Goal: Information Seeking & Learning: Check status

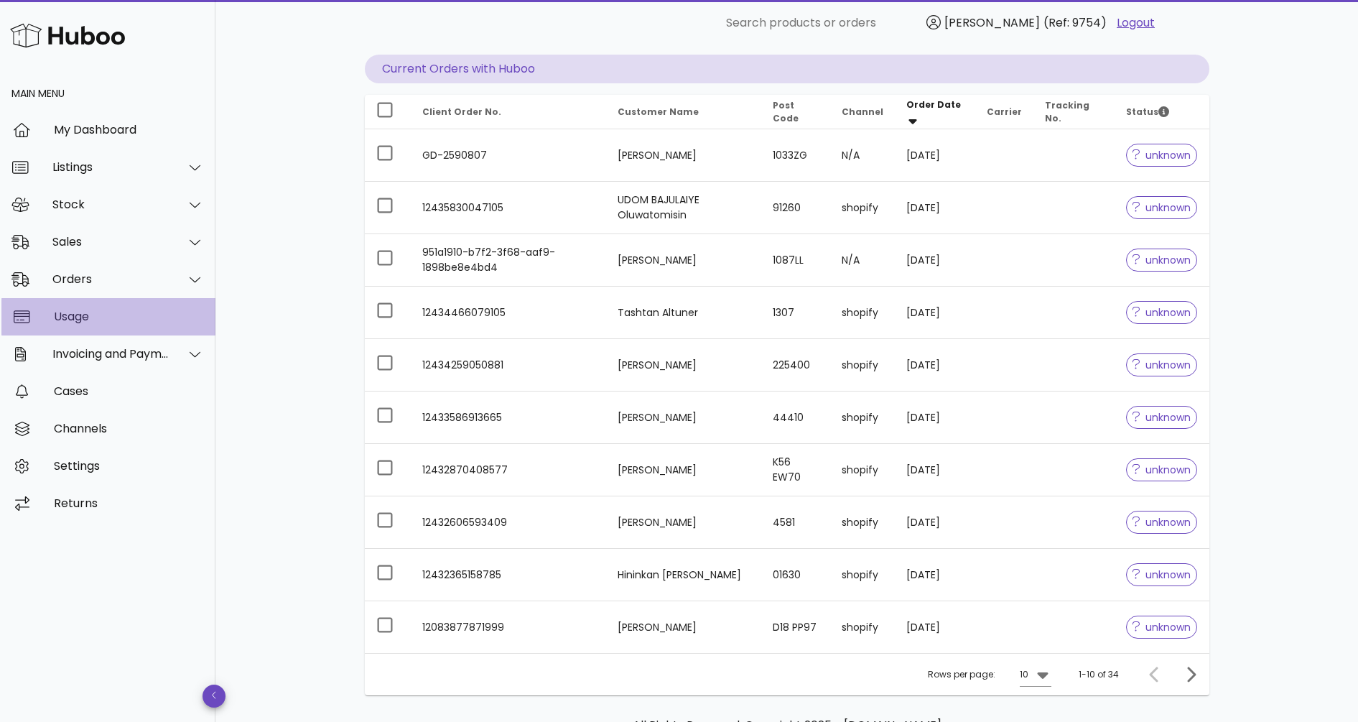
click at [87, 320] on div "Usage" at bounding box center [129, 317] width 150 height 14
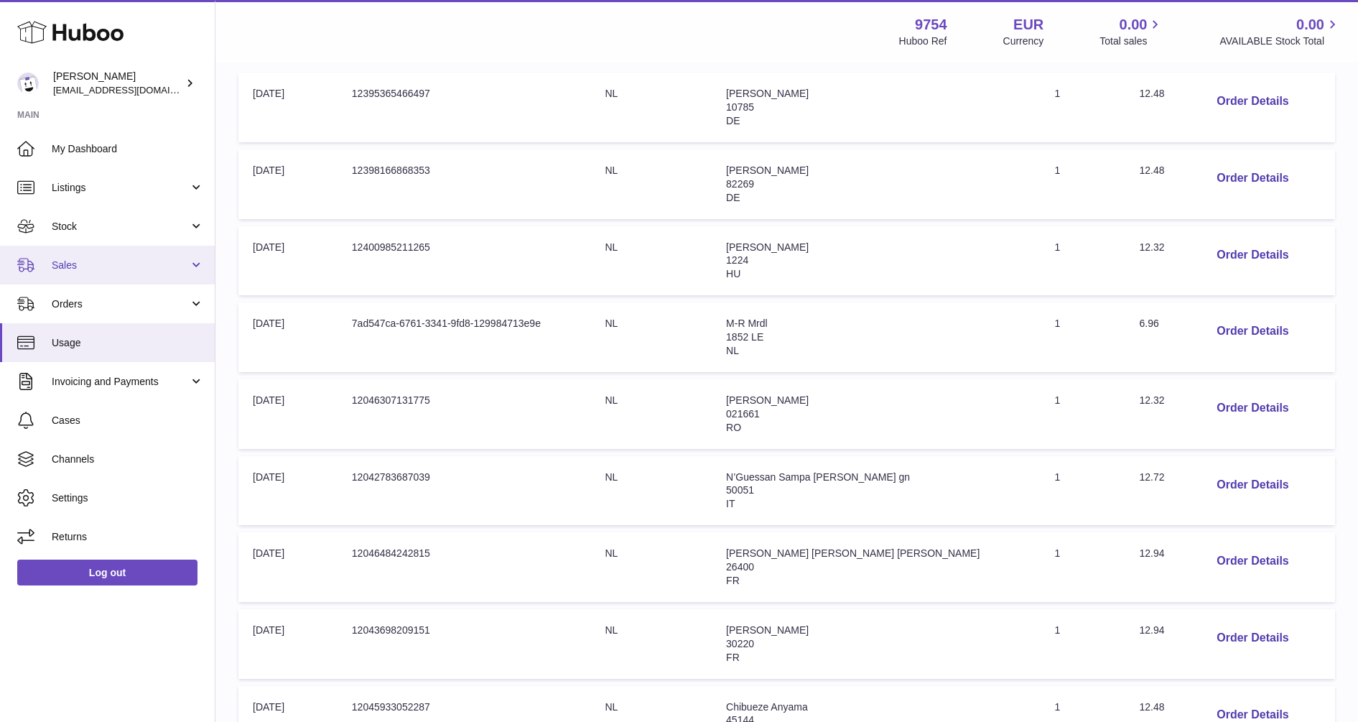
scroll to position [269, 0]
click at [108, 264] on span "Sales" at bounding box center [120, 266] width 137 height 14
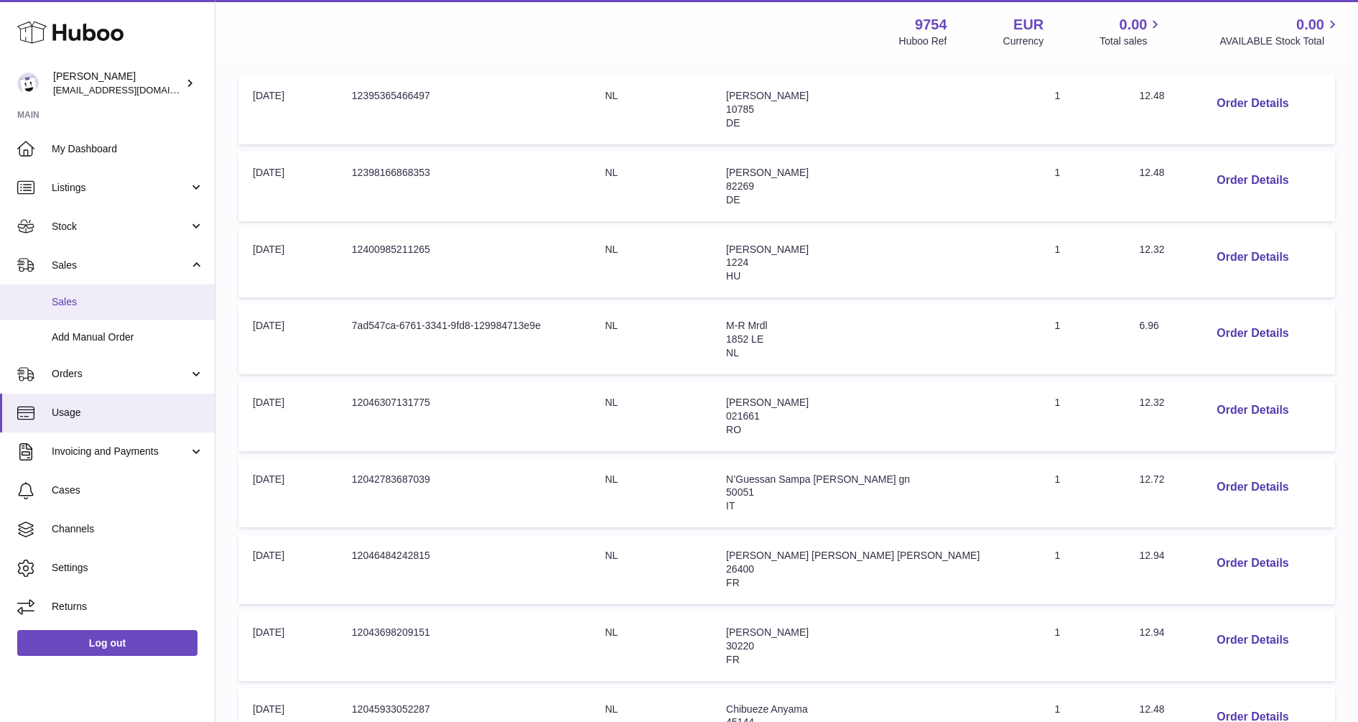
click at [68, 299] on span "Sales" at bounding box center [128, 302] width 152 height 14
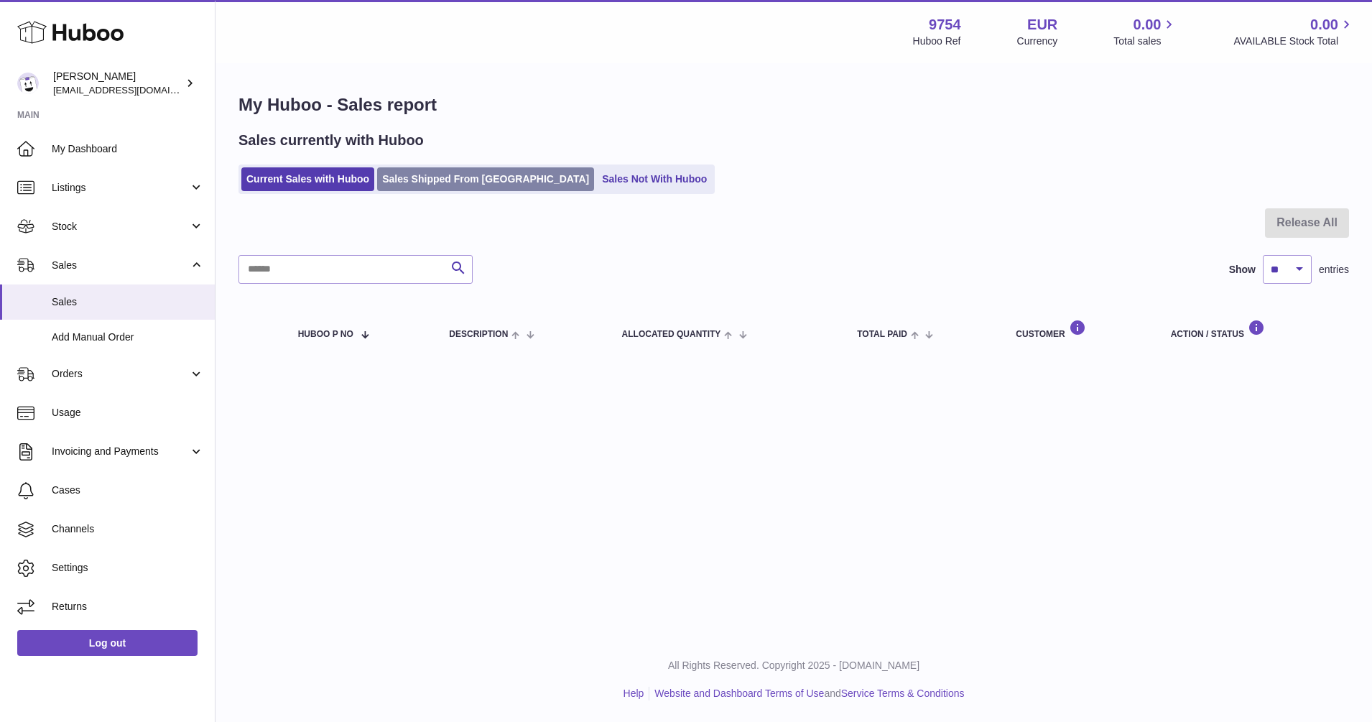
click at [480, 168] on link "Sales Shipped From Huboo" at bounding box center [485, 179] width 217 height 24
